Goal: Transaction & Acquisition: Download file/media

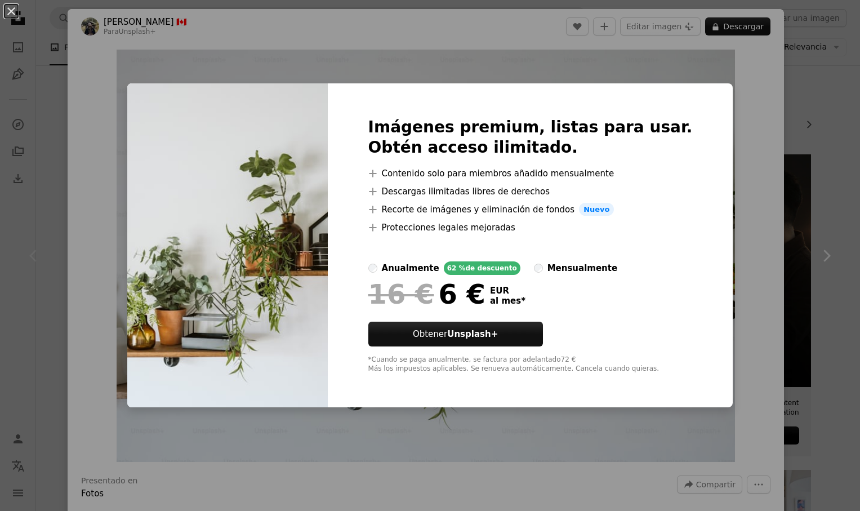
scroll to position [69, 0]
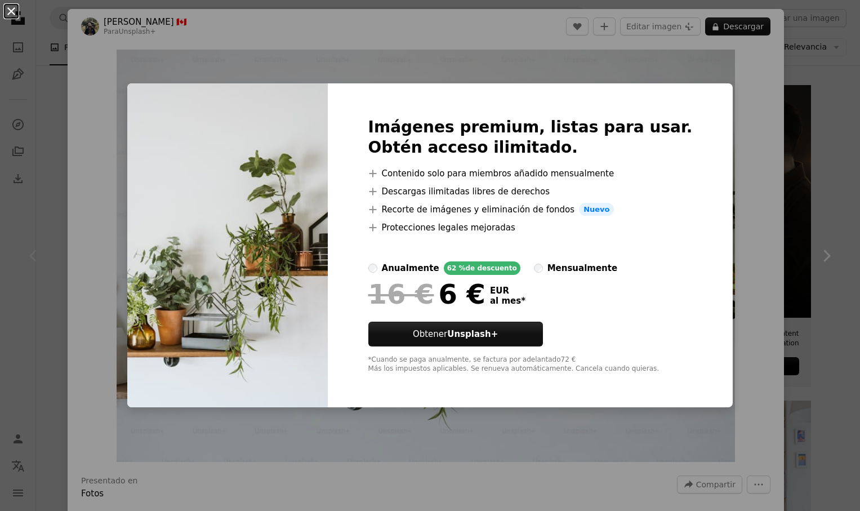
click at [14, 12] on button "An X shape" at bounding box center [12, 12] width 14 height 14
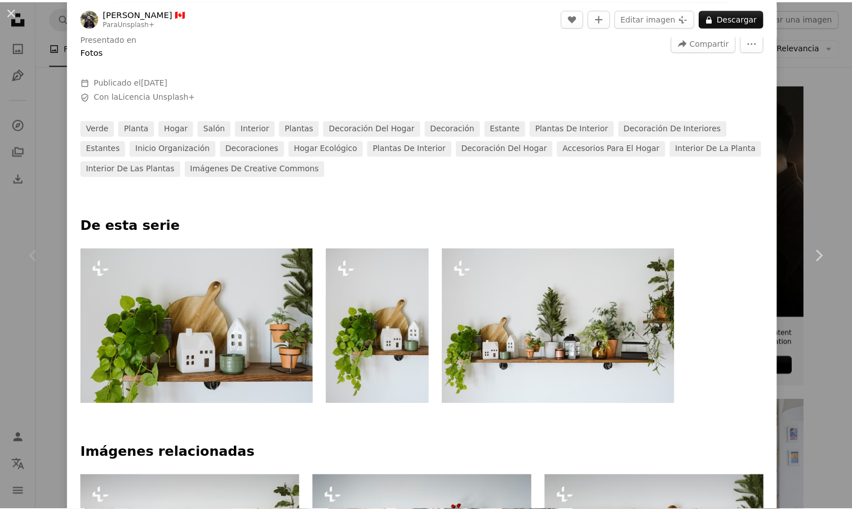
scroll to position [345, 0]
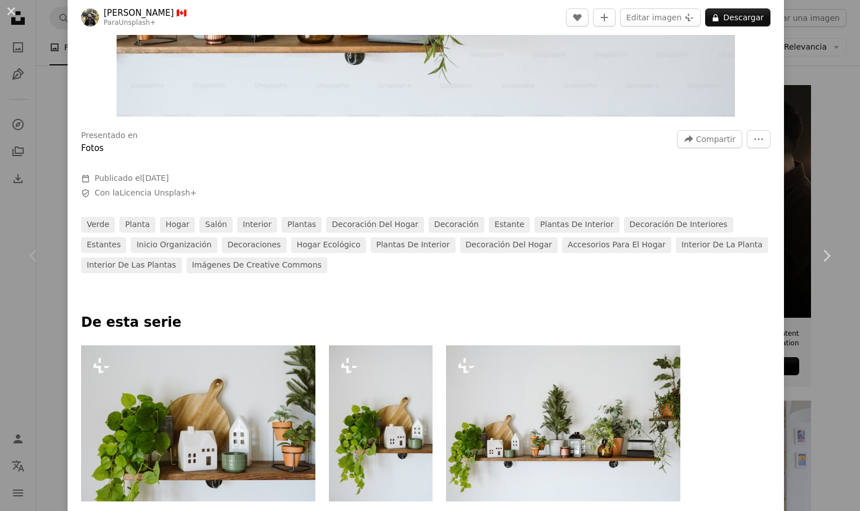
click at [11, 10] on button "An X shape" at bounding box center [12, 12] width 14 height 14
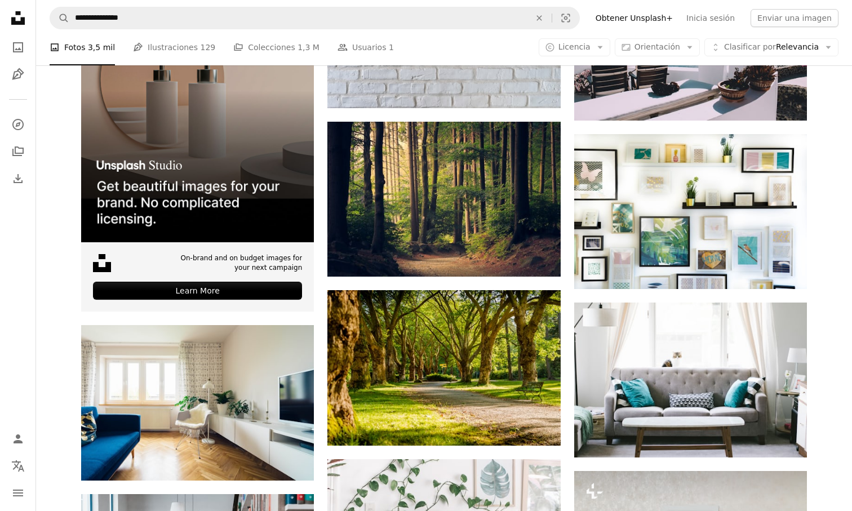
scroll to position [2053, 0]
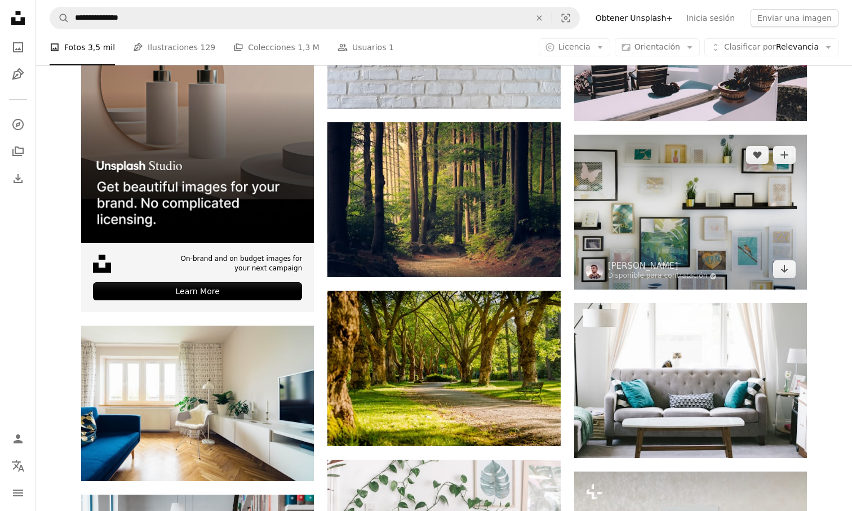
click at [690, 189] on img at bounding box center [690, 212] width 233 height 155
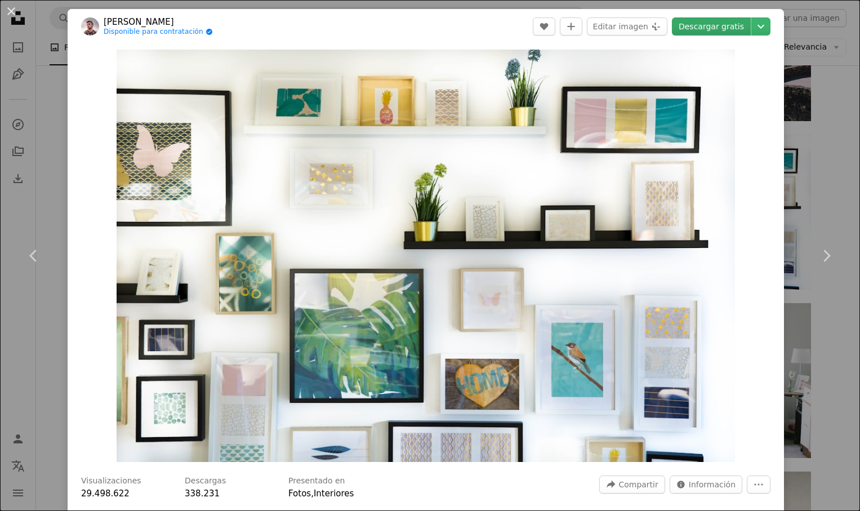
click at [696, 30] on link "Descargar gratis" at bounding box center [711, 26] width 79 height 18
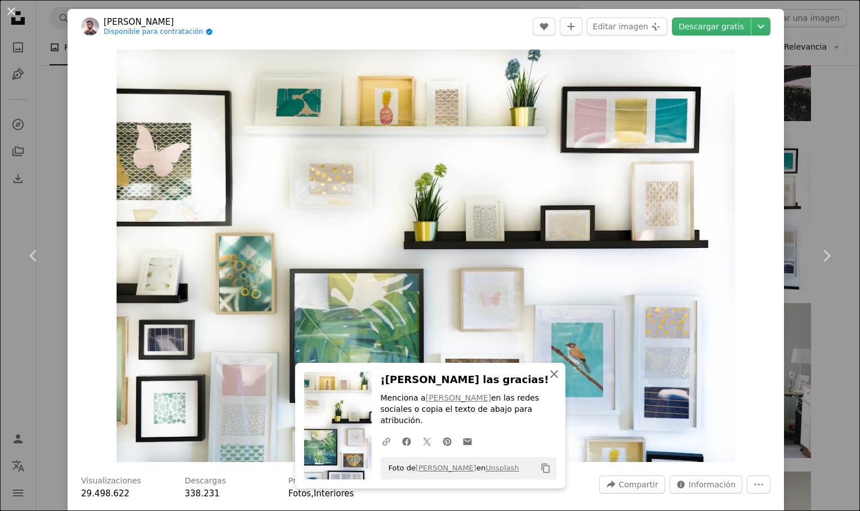
click at [551, 381] on icon "An X shape" at bounding box center [555, 374] width 14 height 14
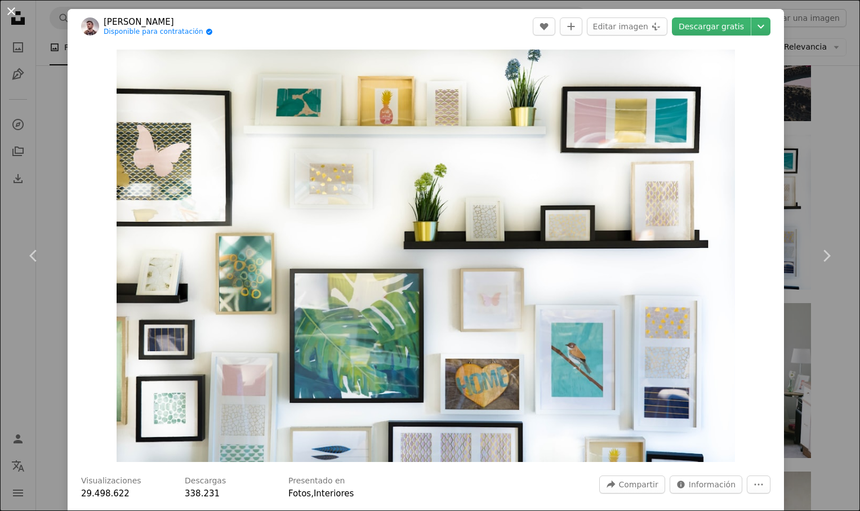
click at [12, 10] on button "An X shape" at bounding box center [12, 12] width 14 height 14
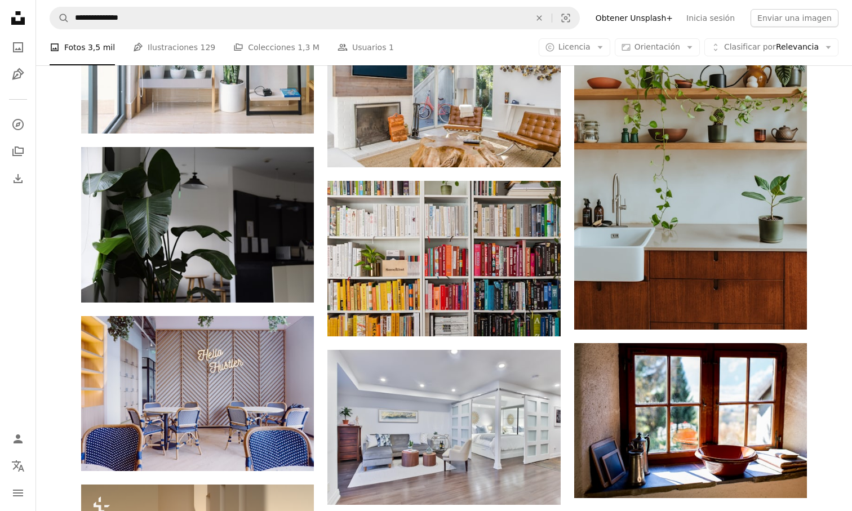
scroll to position [6053, 0]
